Goal: Information Seeking & Learning: Check status

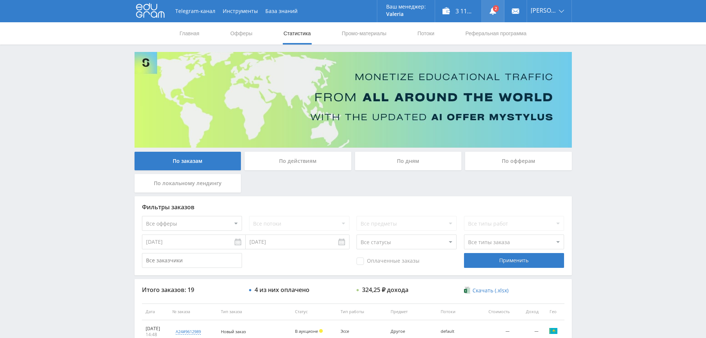
click at [491, 14] on link at bounding box center [493, 11] width 22 height 22
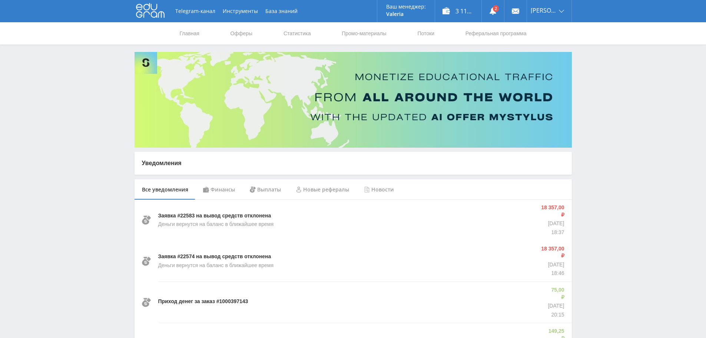
click at [231, 190] on div "Финансы" at bounding box center [219, 189] width 47 height 21
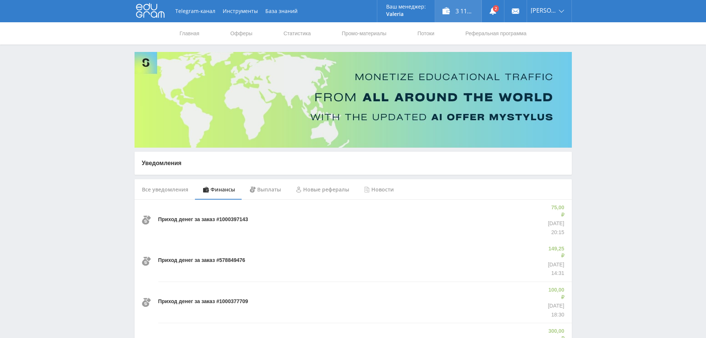
click at [466, 13] on div "3 117,25 ₽" at bounding box center [458, 11] width 46 height 22
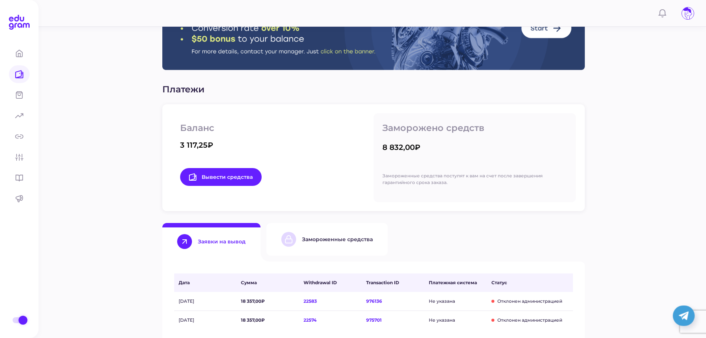
scroll to position [74, 0]
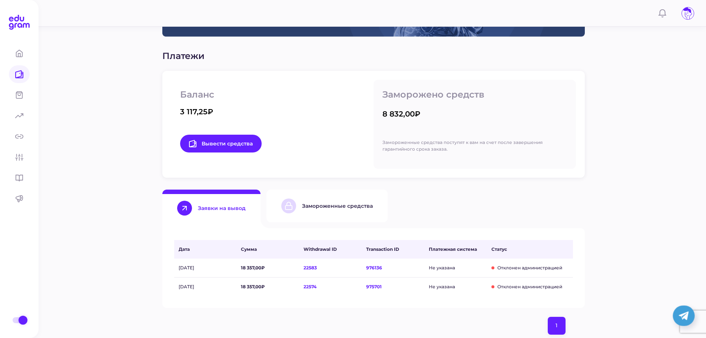
click at [340, 203] on div "Замороженные средства" at bounding box center [337, 205] width 71 height 7
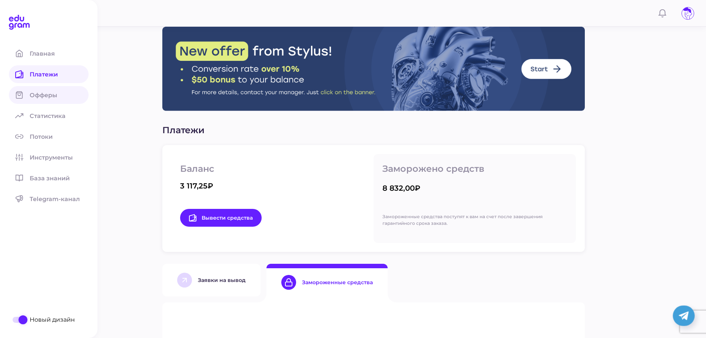
click at [41, 96] on span "Офферы" at bounding box center [48, 95] width 36 height 7
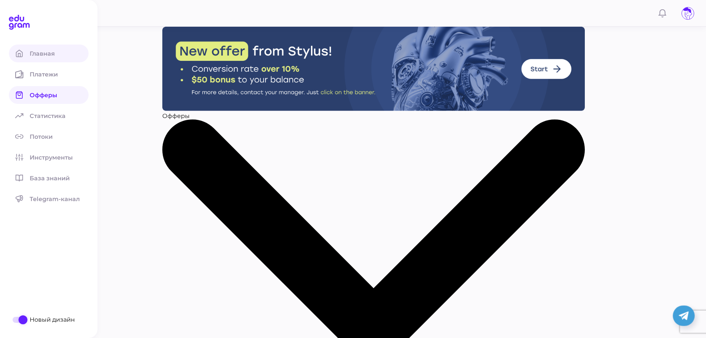
click at [27, 55] on span at bounding box center [19, 53] width 21 height 18
click at [23, 79] on span at bounding box center [19, 74] width 21 height 18
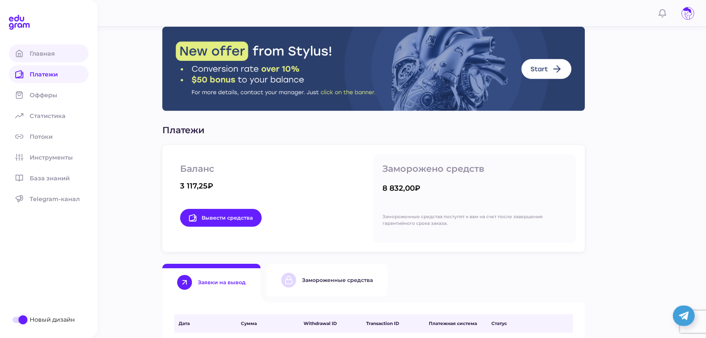
click at [16, 52] on icon at bounding box center [19, 53] width 8 height 8
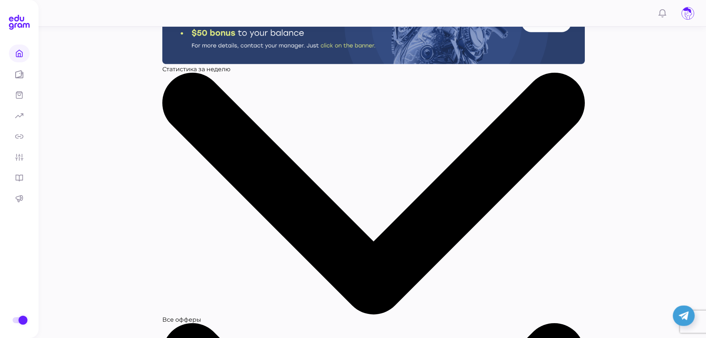
scroll to position [74, 0]
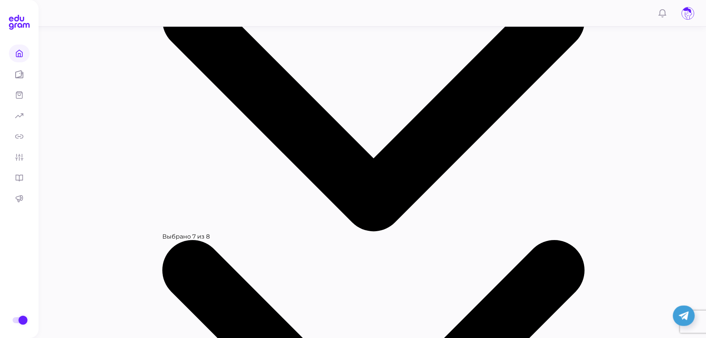
scroll to position [0, 0]
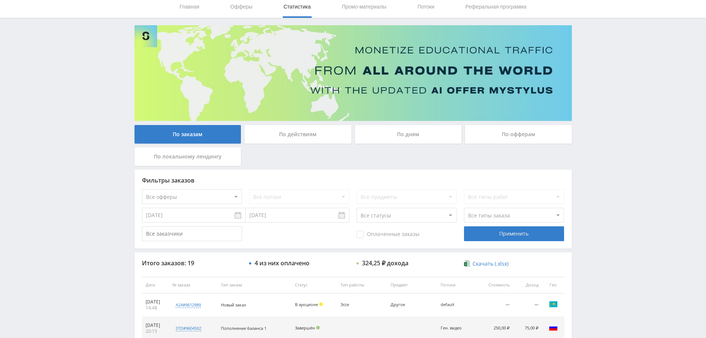
scroll to position [25, 0]
